Goal: Information Seeking & Learning: Learn about a topic

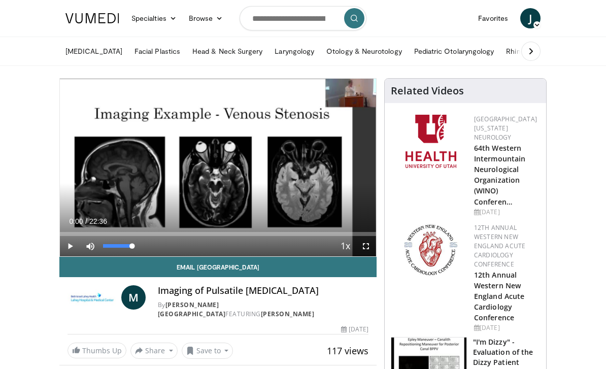
click at [230, 173] on icon "Video Player" at bounding box center [218, 167] width 28 height 28
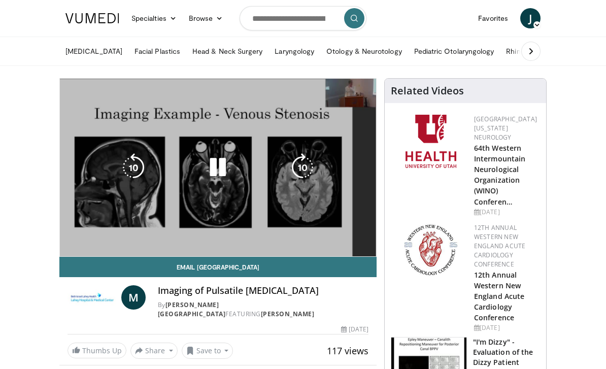
click at [330, 256] on div "Current Time 0:42 / Duration 22:36 Pause Skip Backward Skip Forward Mute Loaded…" at bounding box center [218, 266] width 316 height 20
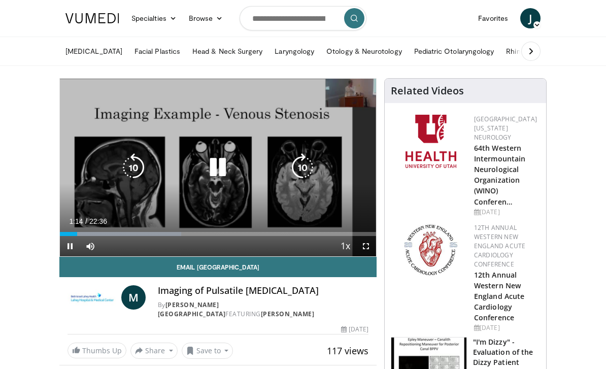
click at [129, 235] on div "Progress Bar" at bounding box center [120, 234] width 121 height 4
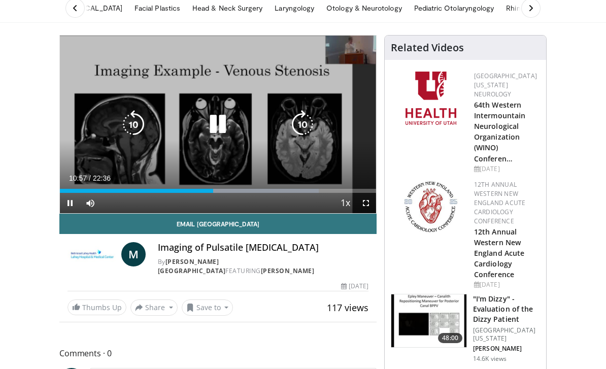
scroll to position [38, 0]
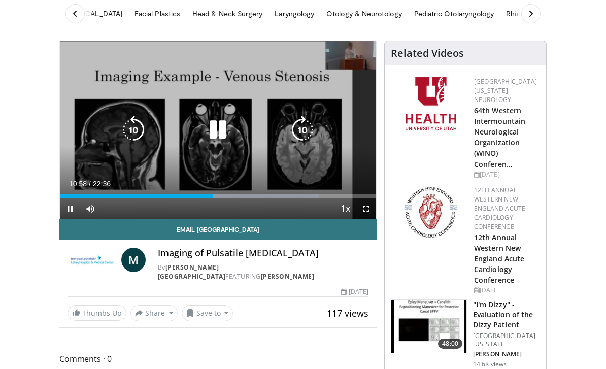
click at [229, 204] on div "Current Time 10:58 / Duration 22:36 Pause Skip Backward Skip Forward Mute Loade…" at bounding box center [218, 209] width 316 height 20
click at [260, 207] on div "Current Time 11:00 / Duration 22:36 Pause Skip Backward Skip Forward Mute Loade…" at bounding box center [218, 209] width 316 height 20
click at [253, 198] on div "Progress Bar" at bounding box center [229, 197] width 177 height 4
click at [300, 191] on div "Loaded : 84.02%" at bounding box center [218, 194] width 316 height 10
click at [217, 142] on icon "Video Player" at bounding box center [218, 130] width 28 height 28
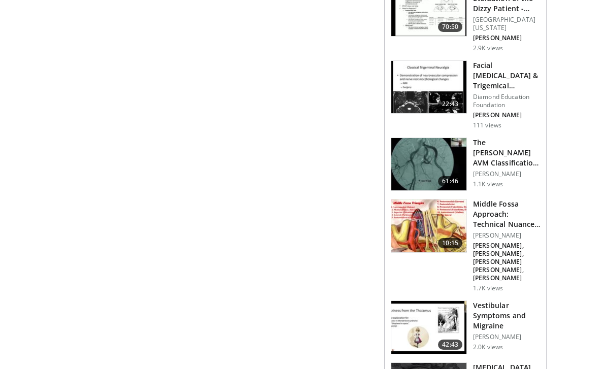
scroll to position [989, 0]
click at [577, 232] on body "Specialties Adult & Family Medicine Allergy, [MEDICAL_DATA], Immunology Anesthe…" at bounding box center [303, 28] width 606 height 2034
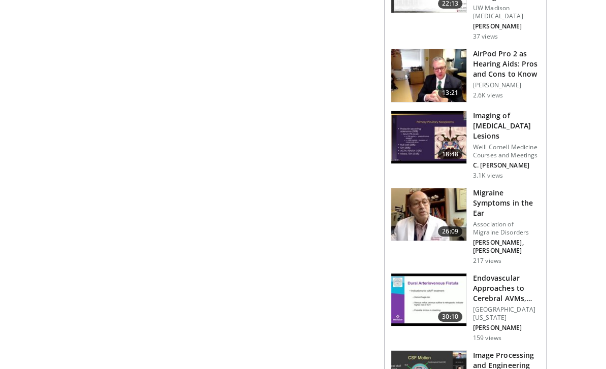
scroll to position [553, 0]
click at [439, 138] on img at bounding box center [429, 137] width 75 height 53
click at [444, 137] on img at bounding box center [429, 137] width 75 height 53
click at [456, 128] on img at bounding box center [429, 137] width 75 height 53
click at [511, 143] on p "Weill Cornell Medicine Courses and Meetings" at bounding box center [506, 151] width 67 height 16
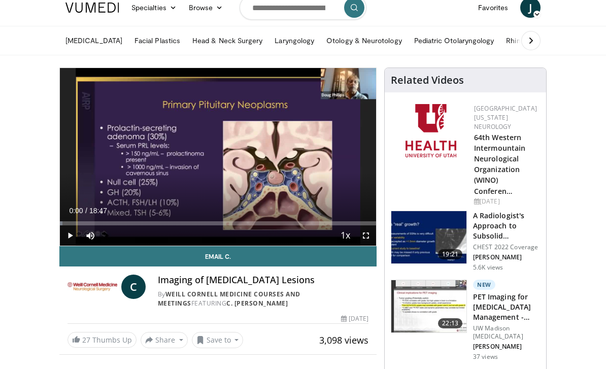
click at [74, 245] on span "Video Player" at bounding box center [70, 236] width 20 height 20
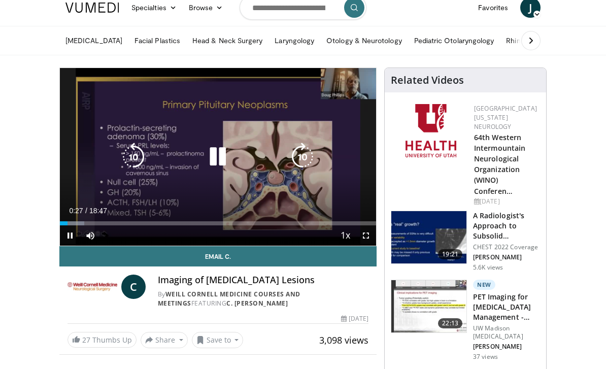
click at [227, 158] on icon "Video Player" at bounding box center [218, 157] width 28 height 28
click at [220, 159] on icon "Video Player" at bounding box center [218, 157] width 28 height 28
click at [223, 158] on icon "Video Player" at bounding box center [218, 157] width 28 height 28
click at [221, 152] on icon "Video Player" at bounding box center [218, 157] width 28 height 28
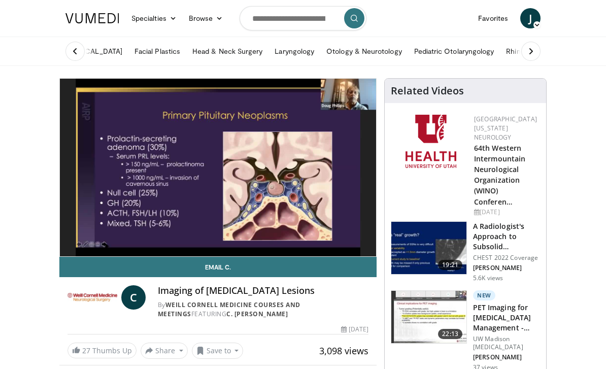
click at [538, 57] on button at bounding box center [531, 51] width 19 height 19
click at [531, 56] on button at bounding box center [531, 51] width 19 height 19
click at [84, 54] on button at bounding box center [75, 51] width 19 height 19
click at [80, 55] on icon at bounding box center [75, 51] width 10 height 10
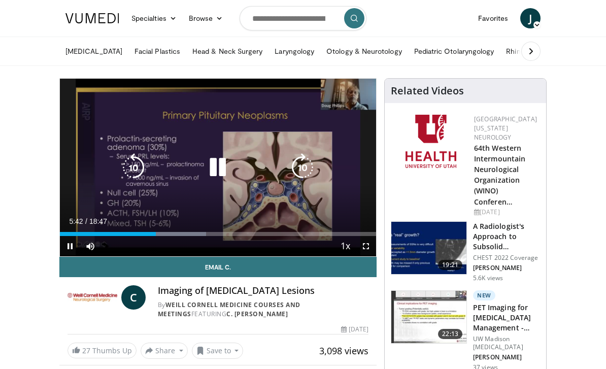
click at [219, 179] on icon "Video Player" at bounding box center [218, 167] width 28 height 28
click at [295, 24] on input "Search topics, interventions" at bounding box center [303, 18] width 127 height 24
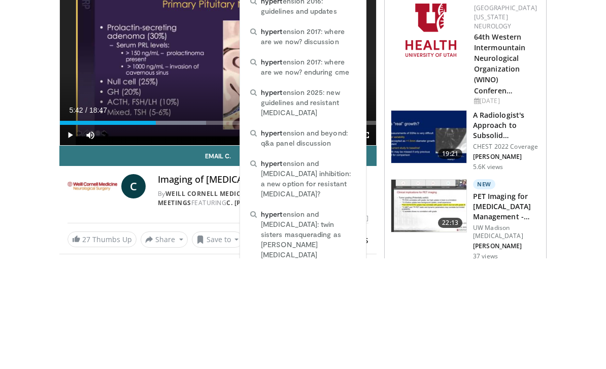
click at [308, 199] on span "hypert ension 2025: new guidelines and resistant hypertension" at bounding box center [308, 214] width 95 height 30
type input "**********"
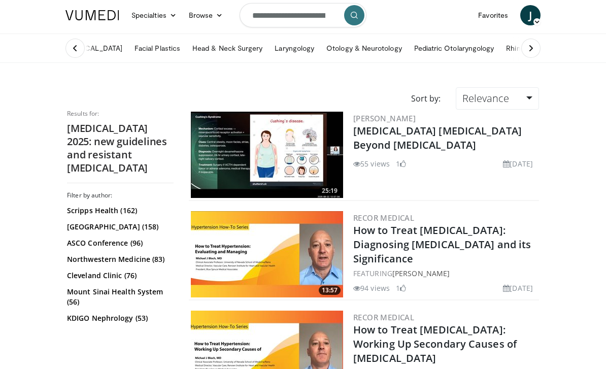
scroll to position [4, 0]
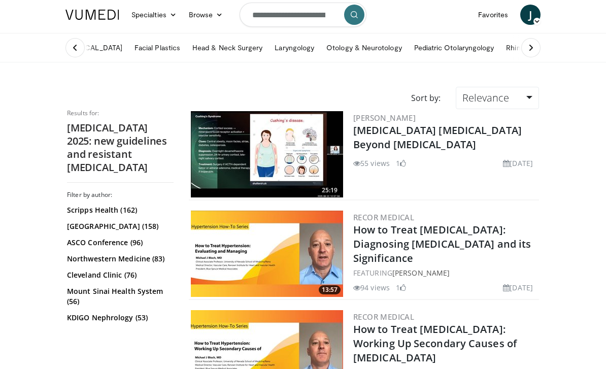
click at [281, 267] on img at bounding box center [267, 254] width 152 height 86
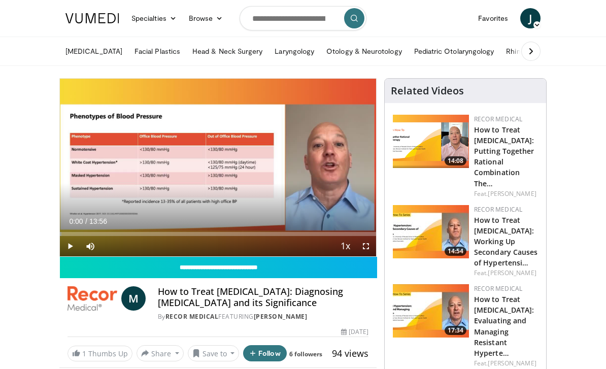
click at [69, 250] on span "Video Player" at bounding box center [70, 246] width 20 height 20
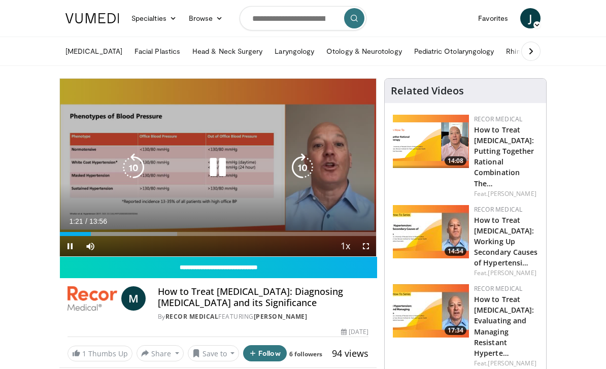
click at [114, 234] on div "Progress Bar" at bounding box center [118, 234] width 117 height 4
click at [180, 235] on div "Progress Bar" at bounding box center [134, 234] width 148 height 4
click at [210, 235] on div "Progress Bar" at bounding box center [174, 234] width 164 height 4
click at [229, 234] on div "Progress Bar" at bounding box center [179, 234] width 163 height 4
click at [256, 235] on div "Progress Bar" at bounding box center [202, 234] width 163 height 4
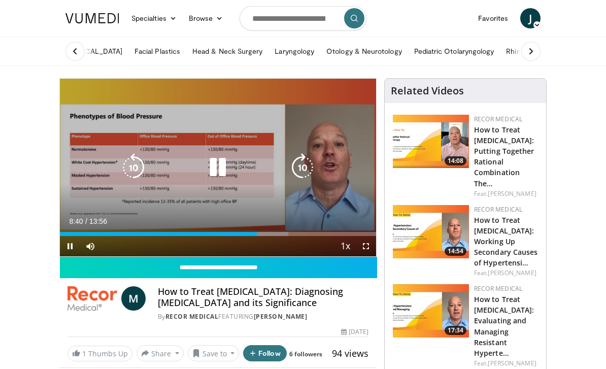
click at [271, 235] on div "Progress Bar" at bounding box center [207, 234] width 163 height 4
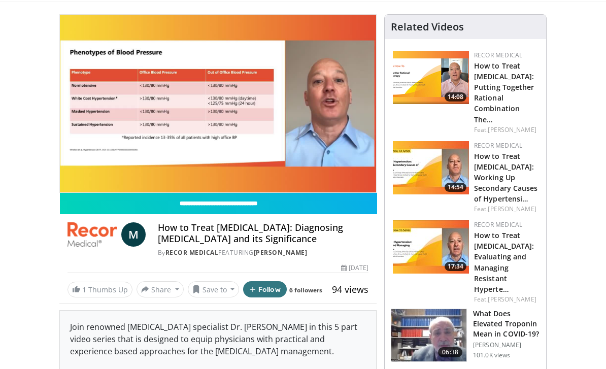
scroll to position [64, 0]
click at [427, 174] on img at bounding box center [431, 167] width 76 height 53
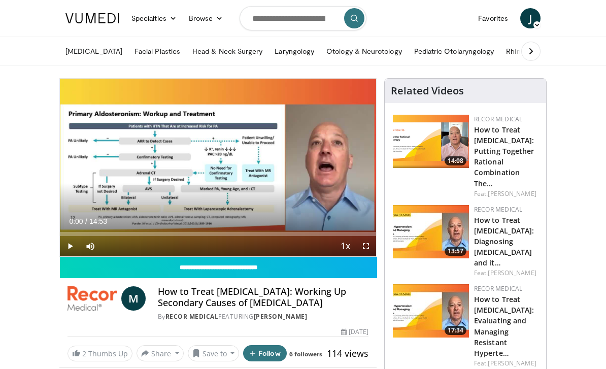
scroll to position [1, 0]
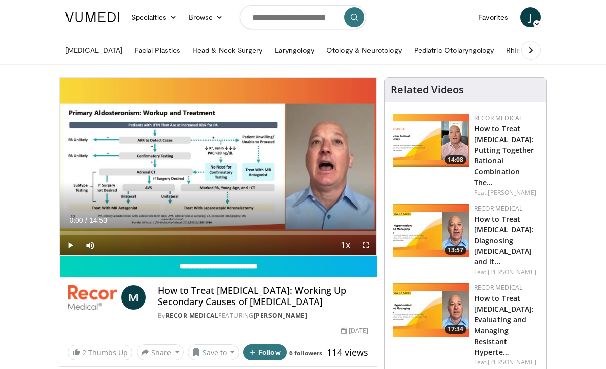
click at [490, 148] on link "How to Treat [MEDICAL_DATA]: Putting Together Rational Combination The…" at bounding box center [504, 155] width 60 height 63
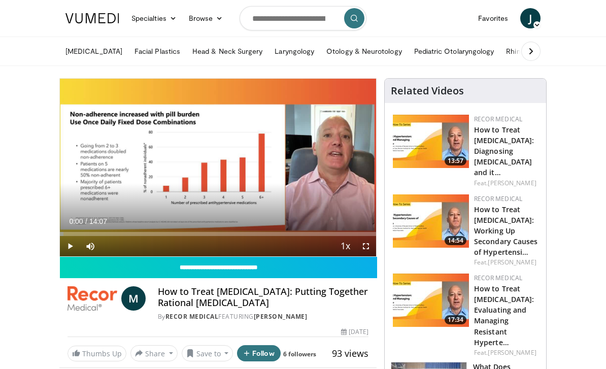
click at [69, 249] on span "Video Player" at bounding box center [70, 246] width 20 height 20
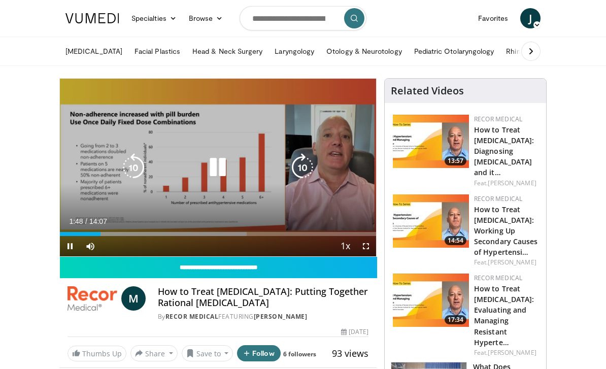
click at [124, 235] on div "Progress Bar" at bounding box center [157, 234] width 180 height 4
click at [220, 173] on icon "Video Player" at bounding box center [218, 167] width 28 height 28
